Goal: Communication & Community: Answer question/provide support

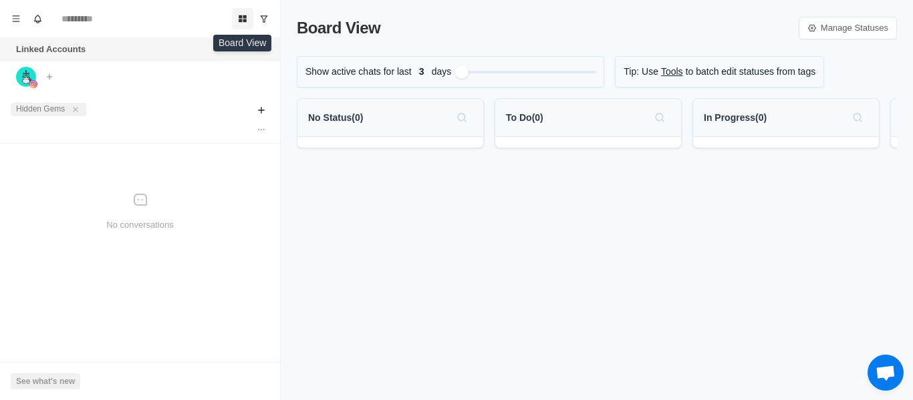
click at [238, 17] on icon "Board View" at bounding box center [242, 18] width 9 height 9
click at [78, 108] on icon "close" at bounding box center [75, 109] width 9 height 9
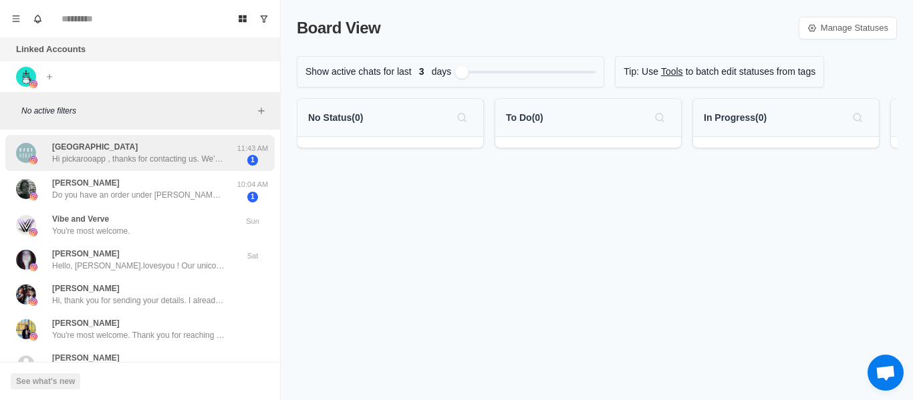
click at [166, 160] on p "Hi pickarooapp , thanks for contacting us. We've received your message and appr…" at bounding box center [139, 159] width 174 height 12
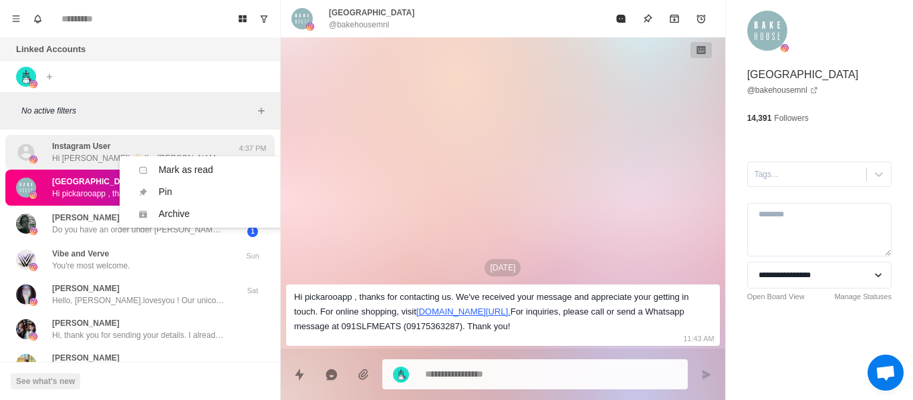
click at [66, 155] on p "Hi [PERSON_NAME]! 👋 I’m [PERSON_NAME] from Pickaroo (a grocery & food delivery …" at bounding box center [139, 158] width 174 height 12
type textarea "*"
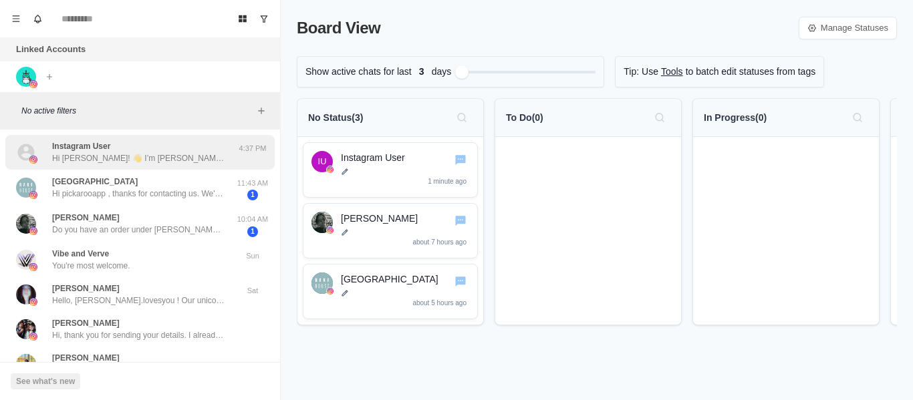
click at [170, 150] on div "Instagram User Hi Audrey! 👋 I’m Macoy from Pickaroo (a grocery & food delivery …" at bounding box center [139, 152] width 174 height 24
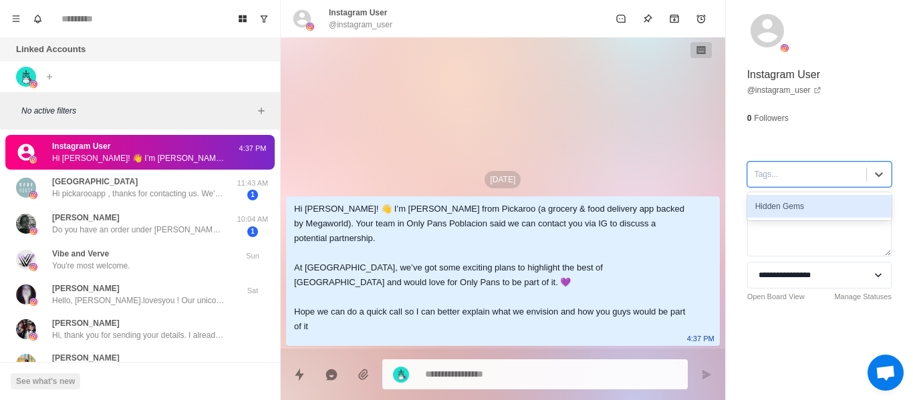
click at [840, 168] on div at bounding box center [807, 174] width 105 height 15
click at [824, 205] on div "Hidden Gems" at bounding box center [819, 206] width 144 height 23
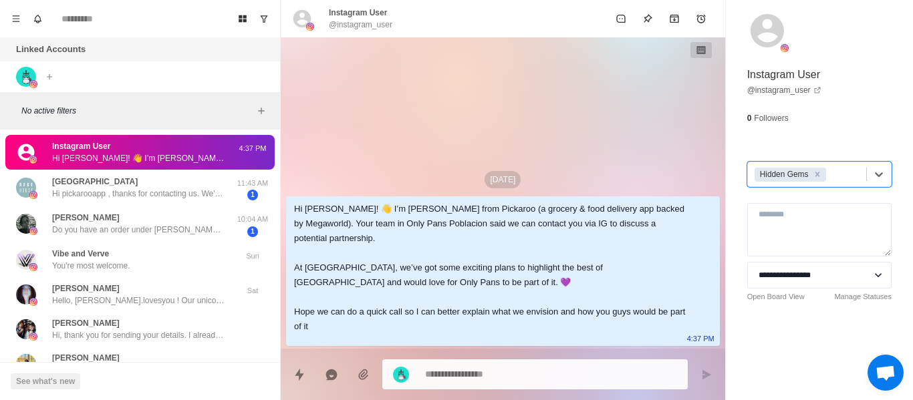
type textarea "*"
click at [148, 63] on div "Linked Accounts Connect X account Connect Instagram account" at bounding box center [140, 64] width 280 height 55
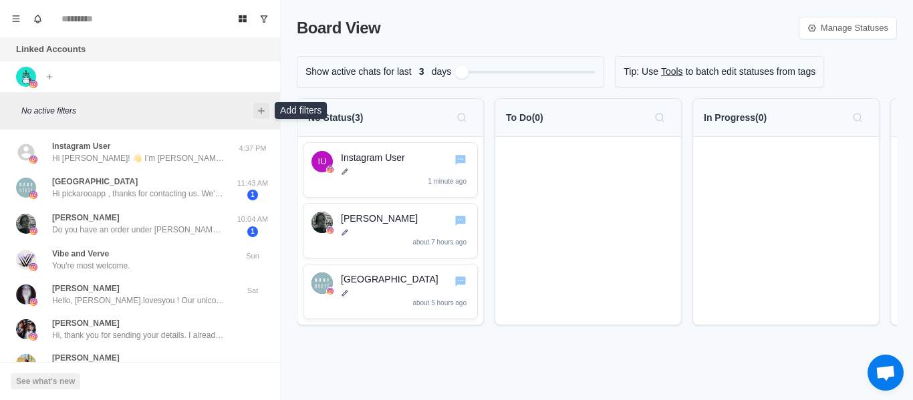
click at [261, 111] on icon "Add filters" at bounding box center [261, 111] width 6 height 6
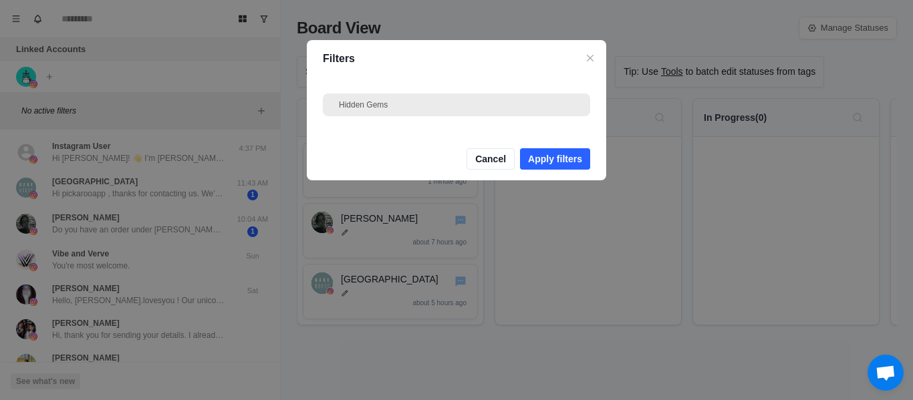
click at [376, 114] on div "Hidden Gems" at bounding box center [456, 105] width 267 height 23
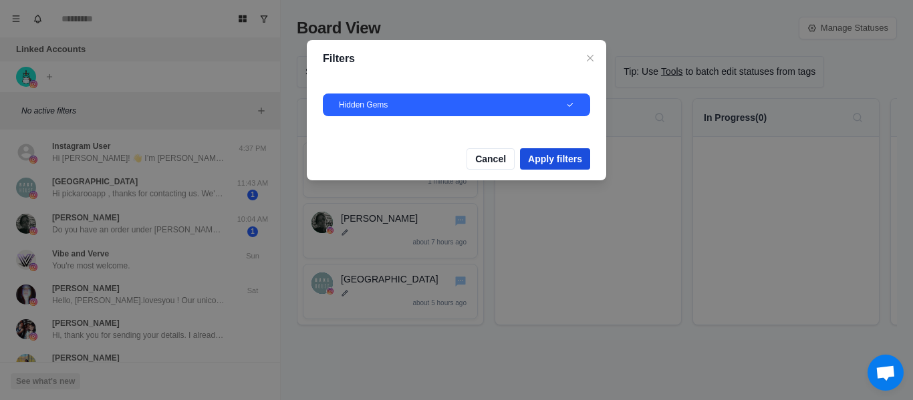
click at [568, 158] on button "Apply filters" at bounding box center [555, 158] width 70 height 21
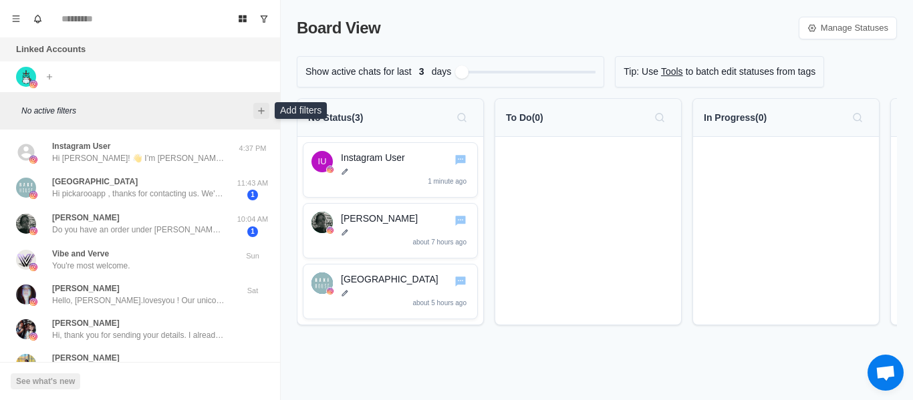
click at [259, 112] on icon "Add filters" at bounding box center [261, 111] width 11 height 11
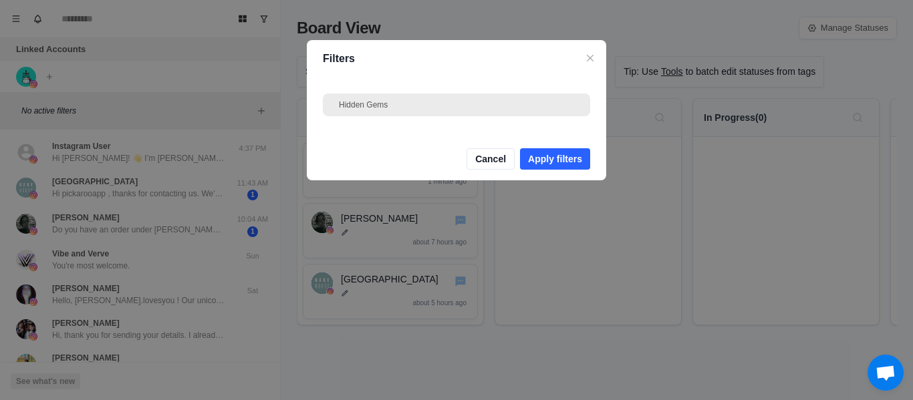
click at [368, 106] on div "Hidden Gems" at bounding box center [456, 105] width 235 height 12
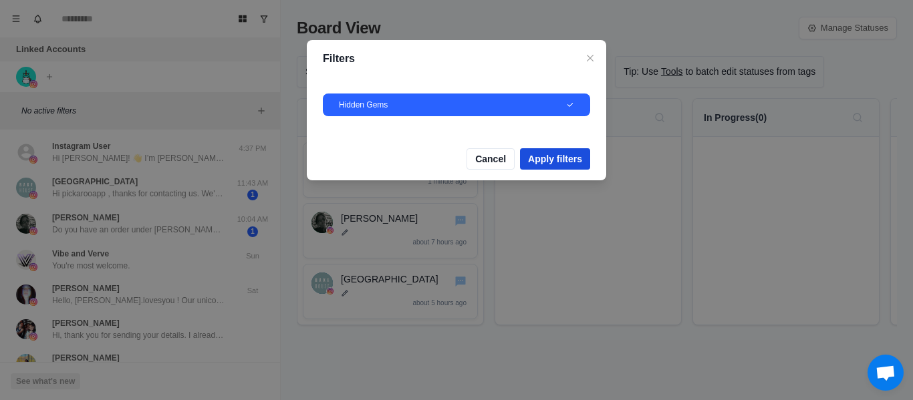
click at [548, 158] on button "Apply filters" at bounding box center [555, 158] width 70 height 21
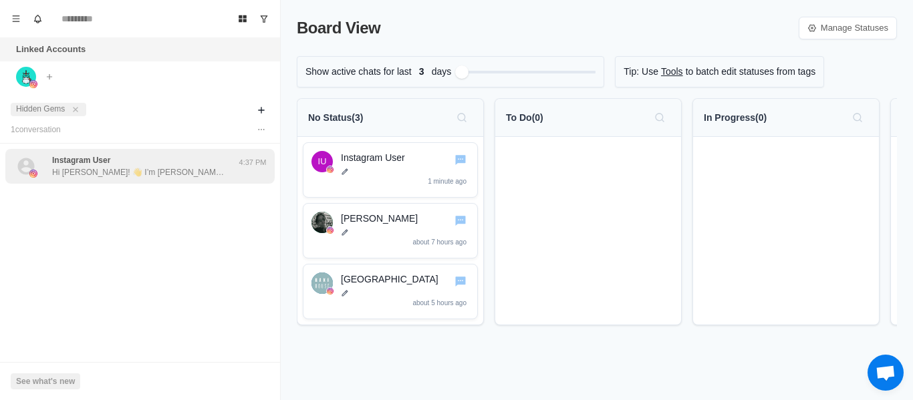
click at [138, 167] on p "Hi [PERSON_NAME]! 👋 I’m [PERSON_NAME] from Pickaroo (a grocery & food delivery …" at bounding box center [139, 172] width 174 height 12
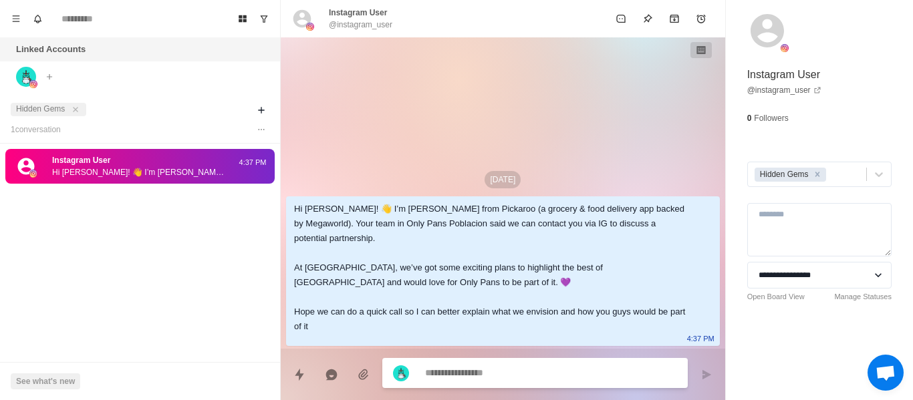
click at [159, 213] on div "Instagram User Hi Audrey! 👋 I’m Macoy from Pickaroo (a grocery & food delivery …" at bounding box center [140, 185] width 280 height 72
click at [75, 110] on icon "close" at bounding box center [75, 109] width 9 height 9
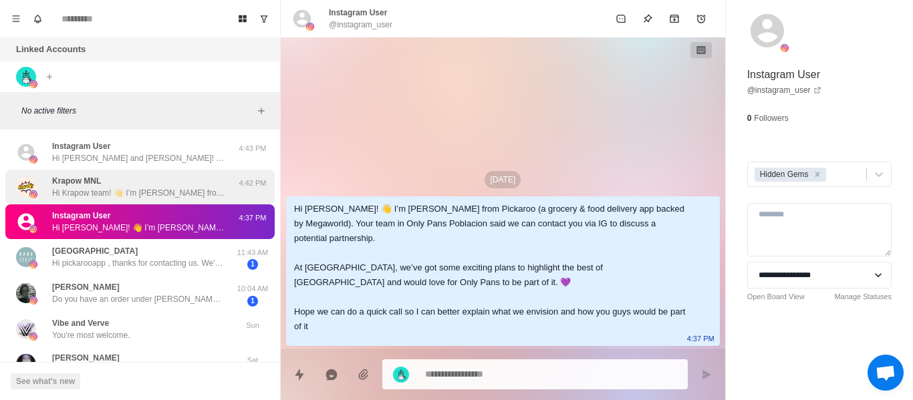
click at [205, 180] on div "Krapow MNL Hi Krapow team! 👋 I’m Macoy from Pickaroo (a grocery & food delivery…" at bounding box center [139, 187] width 174 height 24
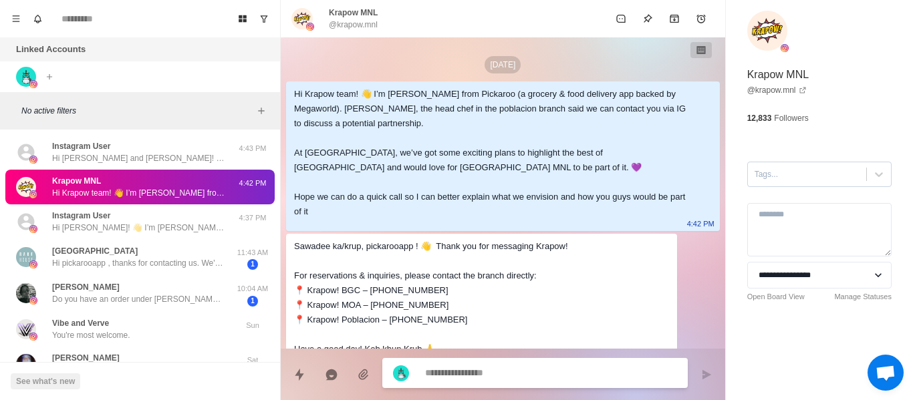
scroll to position [82, 0]
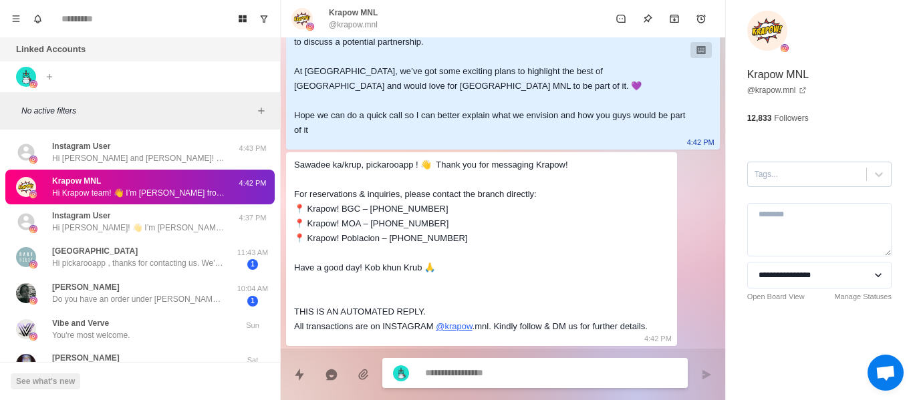
click at [799, 176] on div at bounding box center [807, 174] width 105 height 15
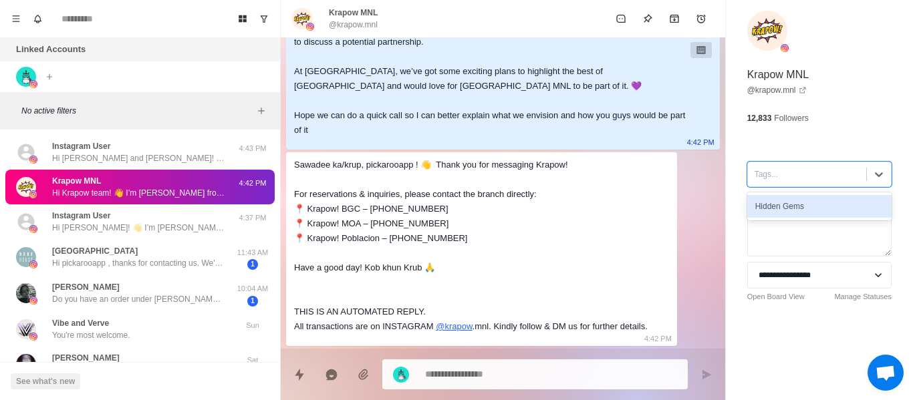
click at [802, 203] on div "Hidden Gems" at bounding box center [819, 206] width 144 height 23
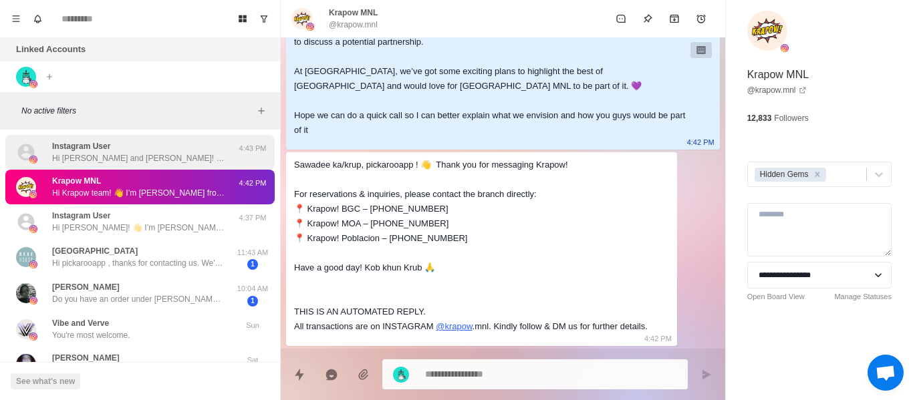
click at [98, 142] on p "Instagram User" at bounding box center [81, 146] width 58 height 12
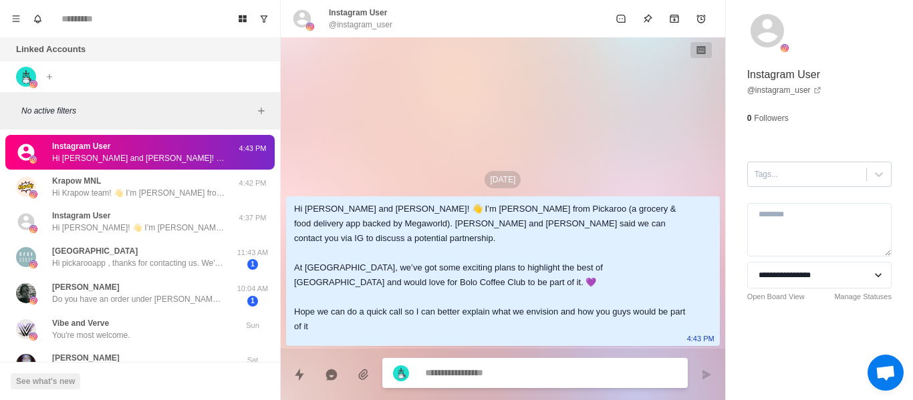
click at [834, 172] on div at bounding box center [807, 174] width 105 height 15
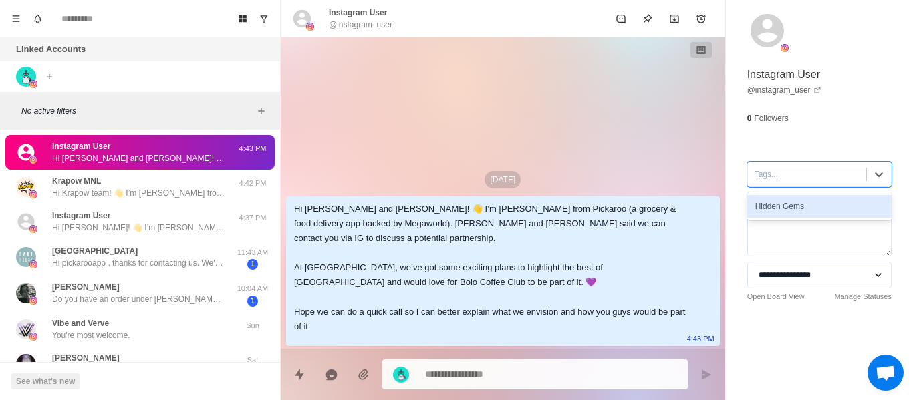
click at [807, 204] on div "Hidden Gems" at bounding box center [819, 206] width 144 height 23
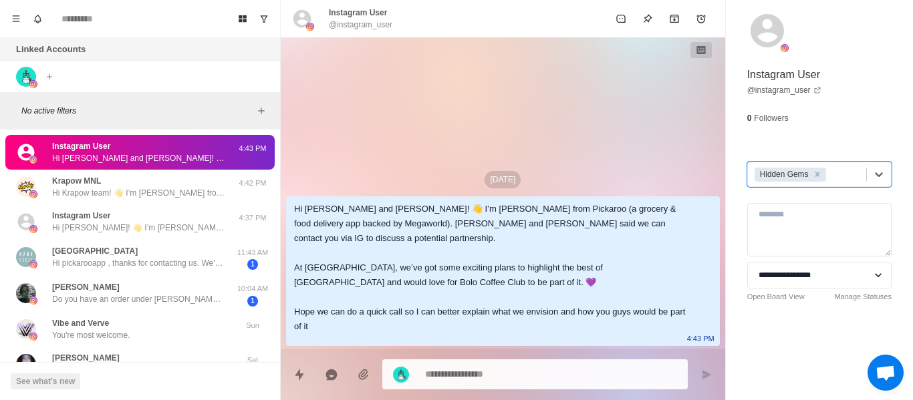
type textarea "*"
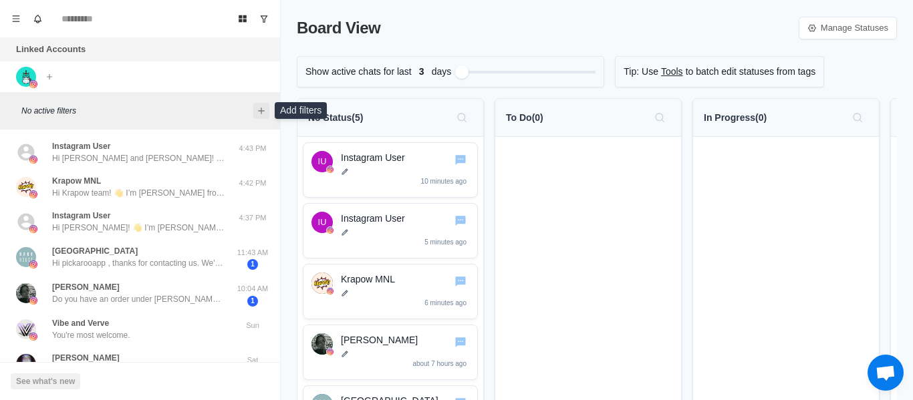
click at [257, 112] on icon "Add filters" at bounding box center [261, 111] width 11 height 11
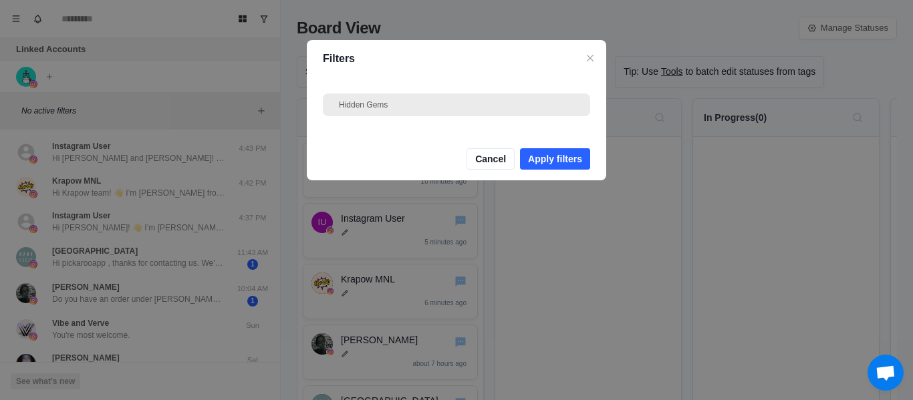
click at [352, 110] on div "Hidden Gems" at bounding box center [456, 105] width 235 height 12
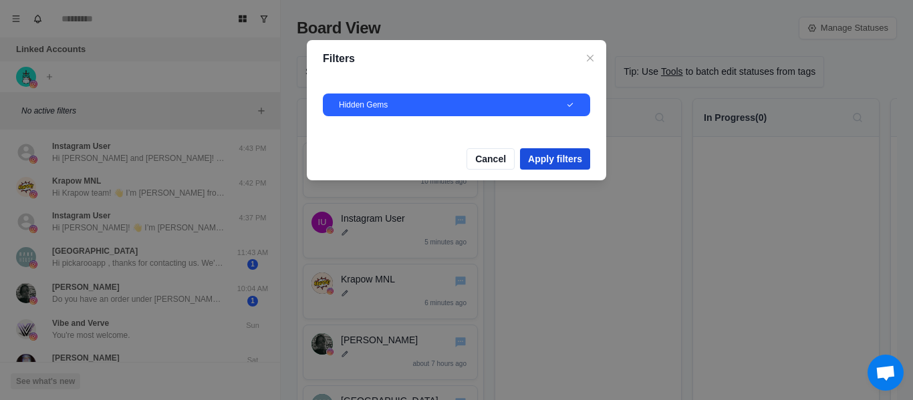
click at [570, 159] on button "Apply filters" at bounding box center [555, 158] width 70 height 21
